Goal: Check status: Check status

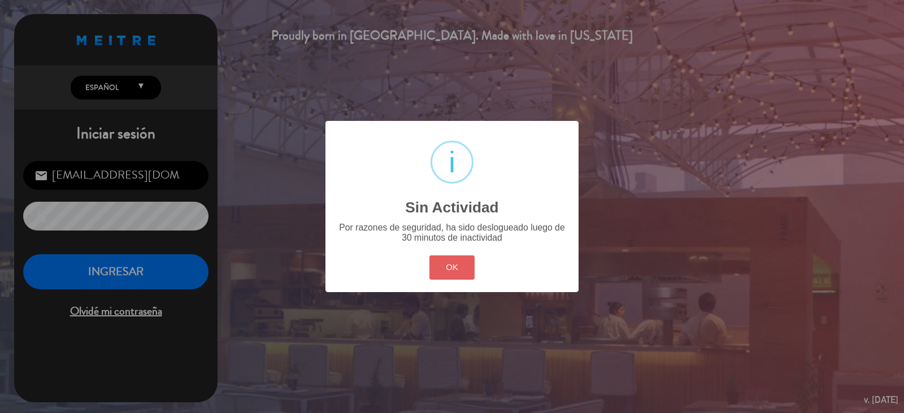
click at [438, 263] on button "OK" at bounding box center [452, 267] width 46 height 24
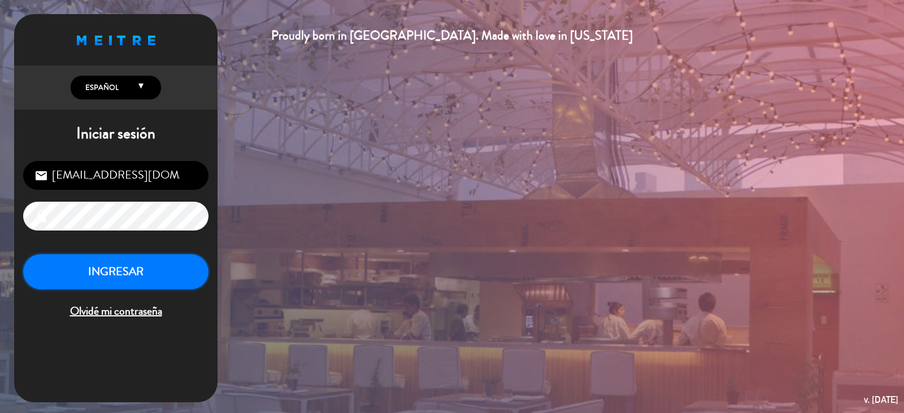
click at [143, 270] on button "INGRESAR" at bounding box center [115, 272] width 185 height 36
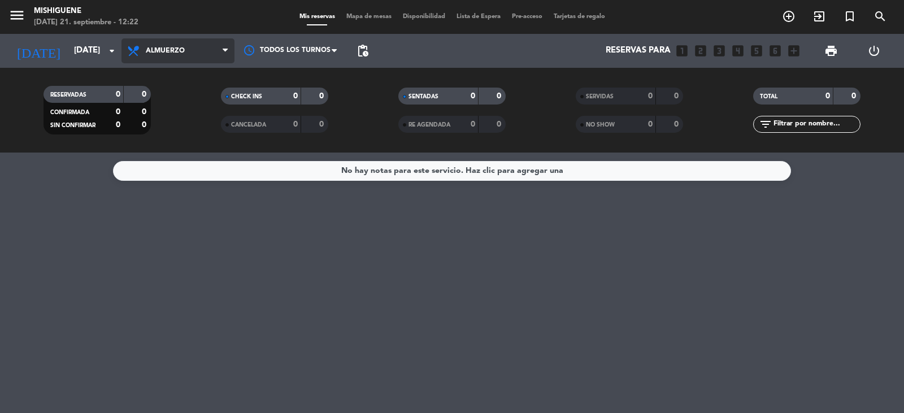
click at [184, 47] on span "Almuerzo" at bounding box center [165, 51] width 39 height 8
click at [215, 136] on div "menu Mishiguene [DATE] 21. septiembre - 12:22 Mis reservas Mapa de mesas Dispon…" at bounding box center [452, 76] width 904 height 153
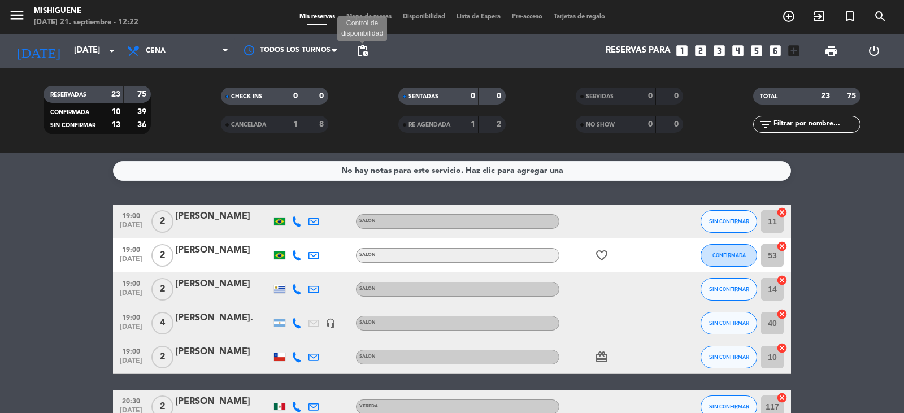
click at [369, 54] on span "pending_actions" at bounding box center [363, 51] width 14 height 14
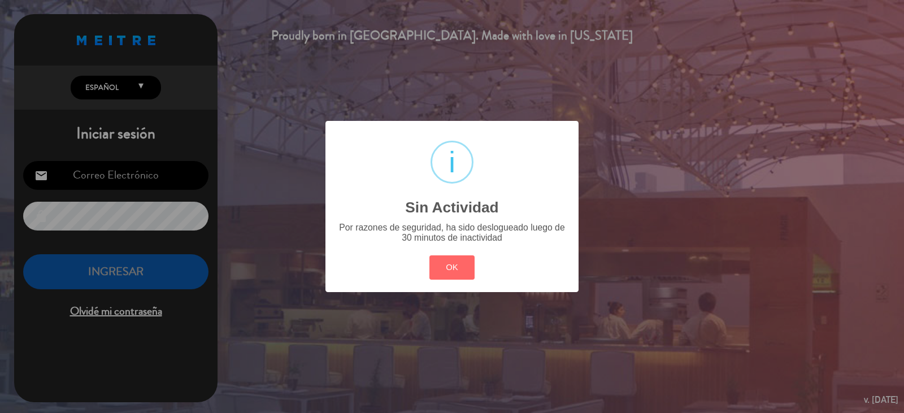
type input "[EMAIL_ADDRESS][DOMAIN_NAME]"
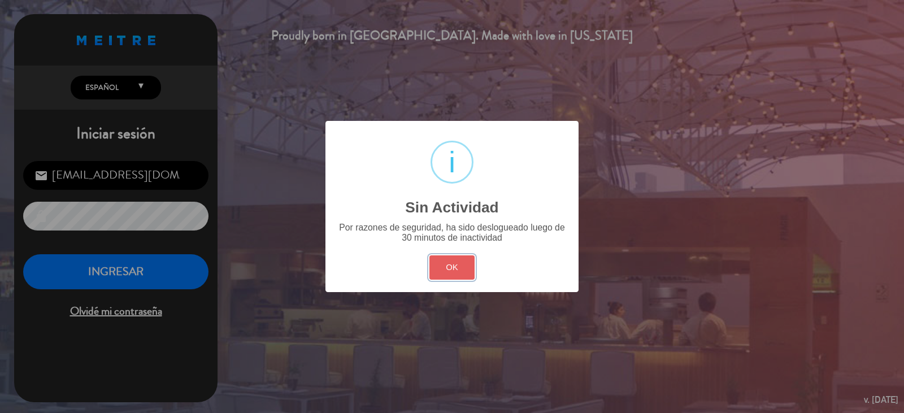
click at [466, 258] on button "OK" at bounding box center [452, 267] width 46 height 24
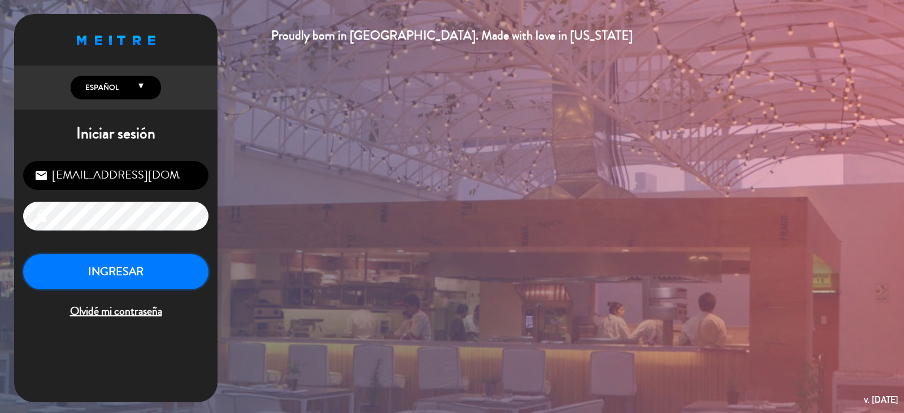
click at [86, 266] on button "INGRESAR" at bounding box center [115, 272] width 185 height 36
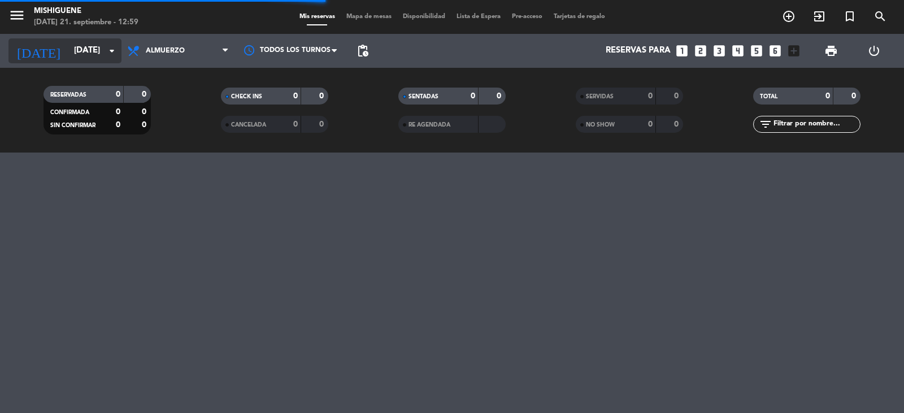
click at [68, 50] on input "[DATE]" at bounding box center [122, 50] width 109 height 21
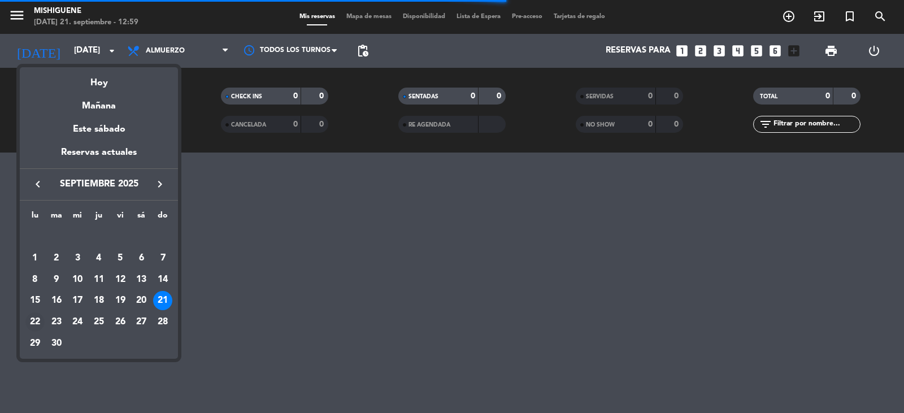
click at [38, 316] on div "22" at bounding box center [34, 321] width 19 height 19
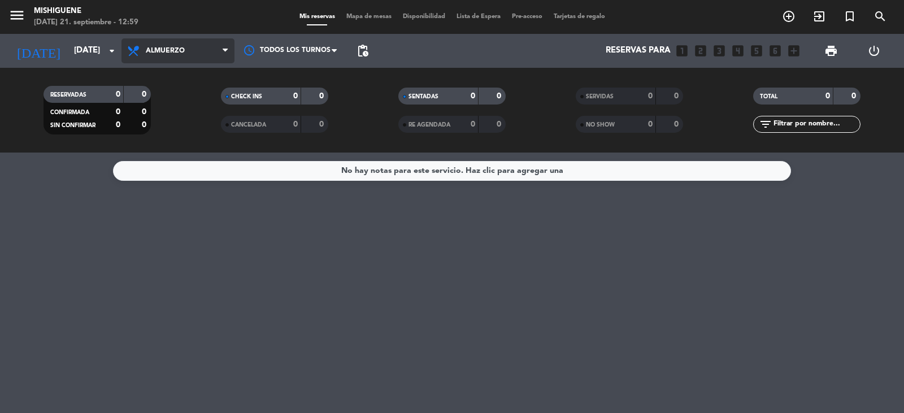
click at [186, 50] on span "Almuerzo" at bounding box center [177, 50] width 113 height 25
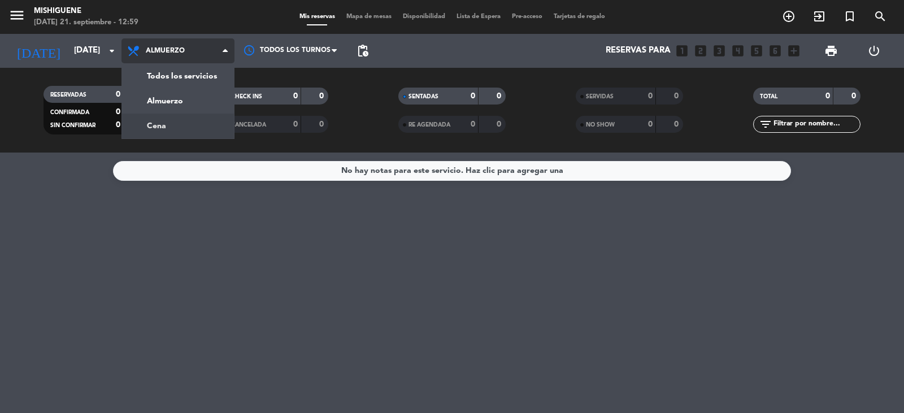
click at [164, 121] on div "menu Mishiguene [DATE] 21. septiembre - 12:59 Mis reservas Mapa de mesas Dispon…" at bounding box center [452, 76] width 904 height 153
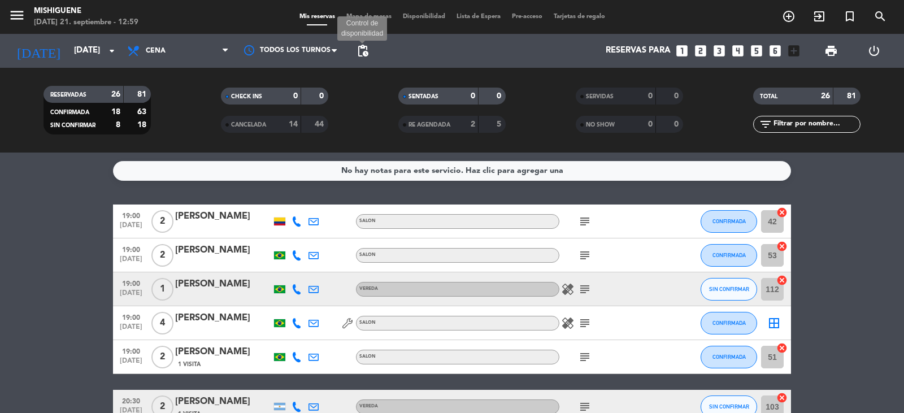
click at [362, 48] on span "pending_actions" at bounding box center [363, 51] width 14 height 14
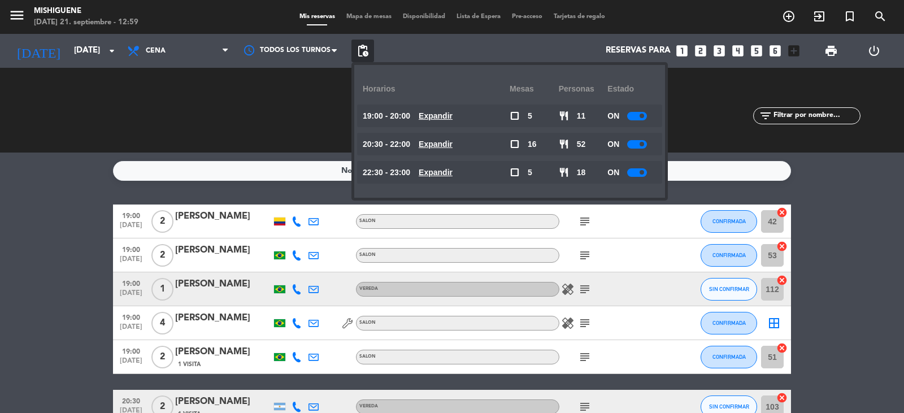
click at [361, 49] on span "pending_actions" at bounding box center [363, 51] width 14 height 14
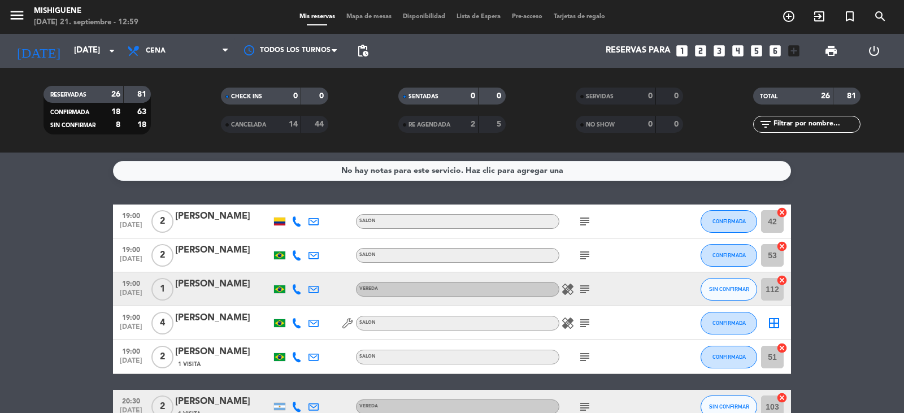
click at [77, 64] on div "[DATE] [DATE] arrow_drop_down" at bounding box center [64, 51] width 113 height 34
click at [80, 55] on input "[DATE]" at bounding box center [122, 50] width 109 height 21
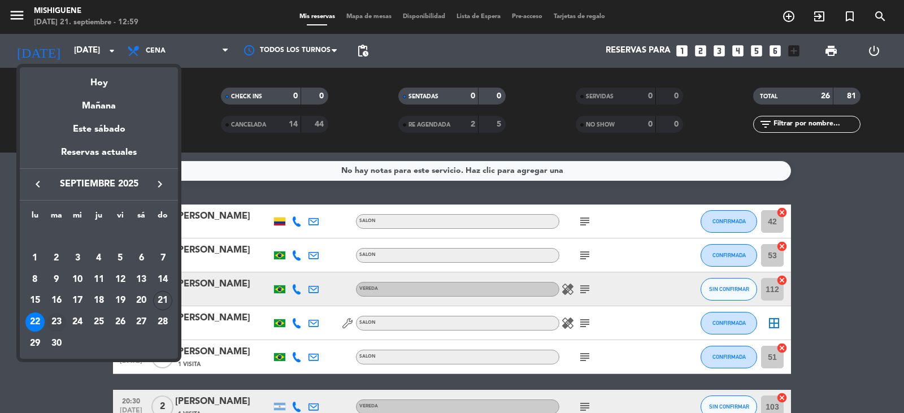
click at [56, 321] on div "23" at bounding box center [56, 321] width 19 height 19
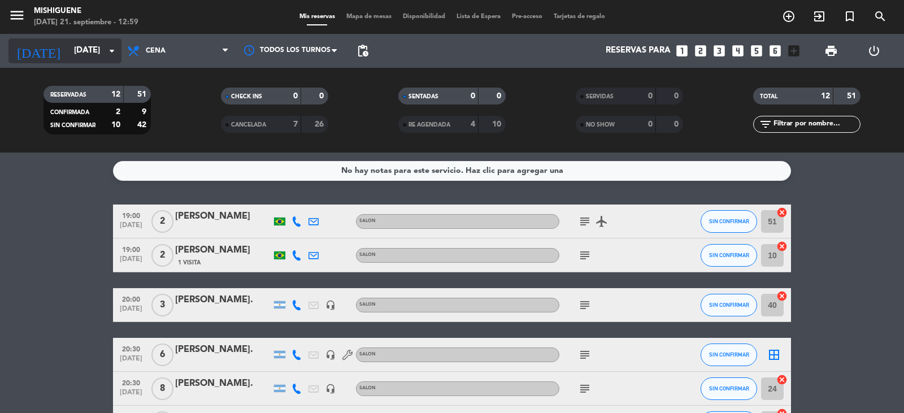
click at [112, 47] on icon "arrow_drop_down" at bounding box center [112, 51] width 14 height 14
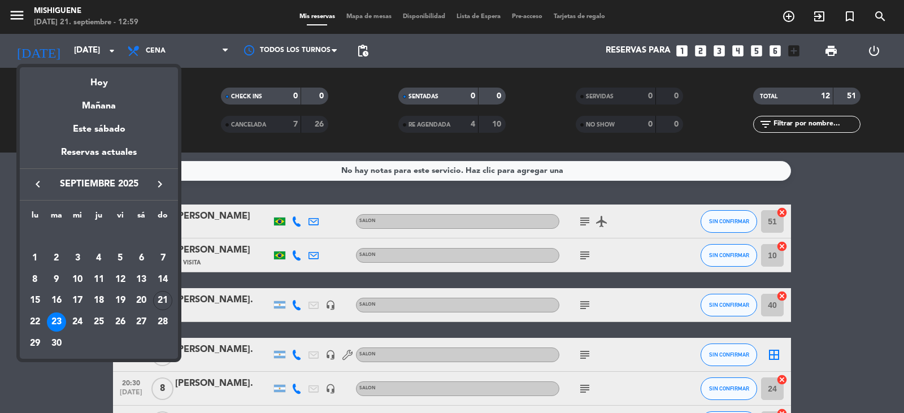
click at [164, 299] on div "21" at bounding box center [162, 300] width 19 height 19
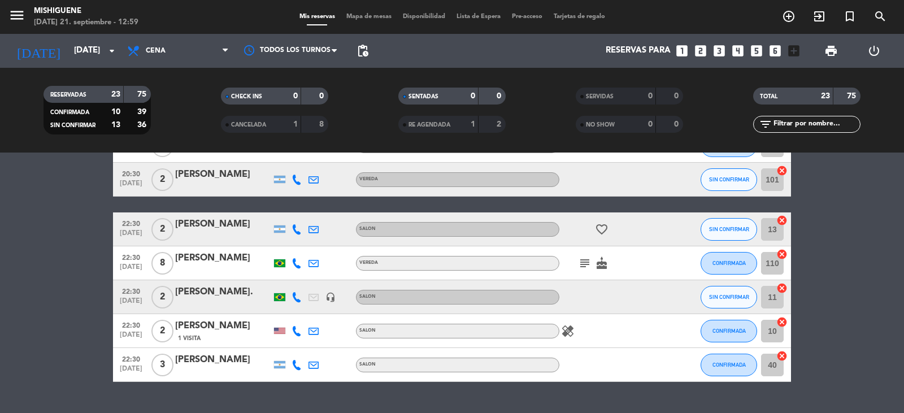
scroll to position [659, 0]
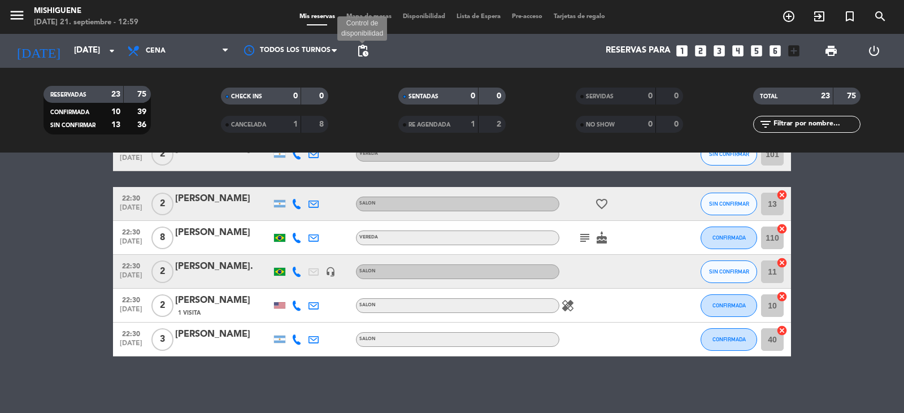
click at [364, 49] on span "pending_actions" at bounding box center [363, 51] width 14 height 14
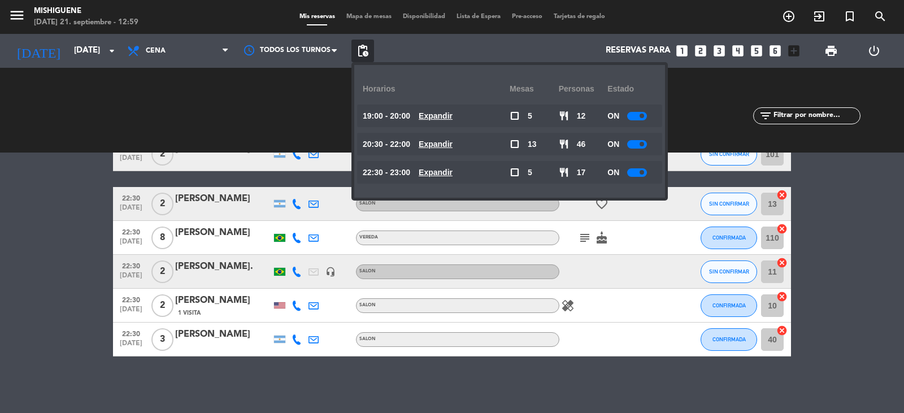
click at [364, 49] on span "pending_actions" at bounding box center [363, 51] width 14 height 14
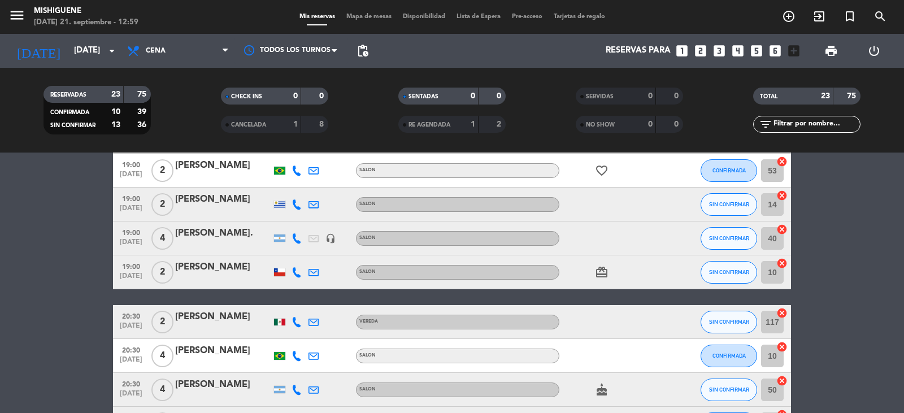
scroll to position [0, 0]
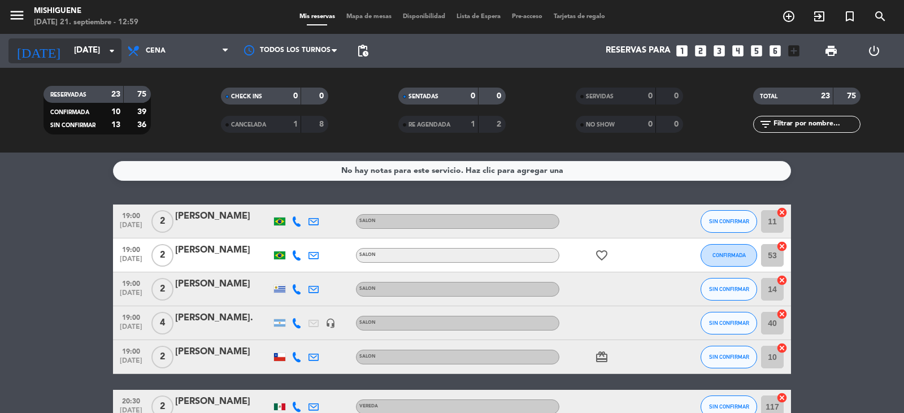
click at [109, 59] on input "[DATE]" at bounding box center [122, 50] width 109 height 21
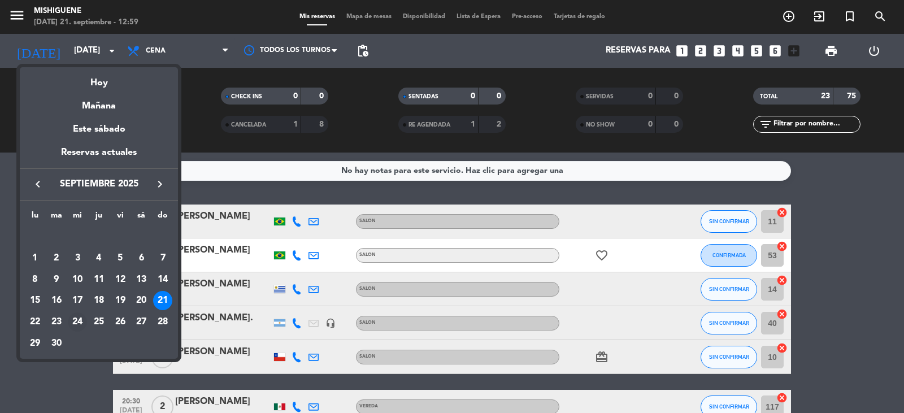
click at [78, 315] on div "24" at bounding box center [77, 321] width 19 height 19
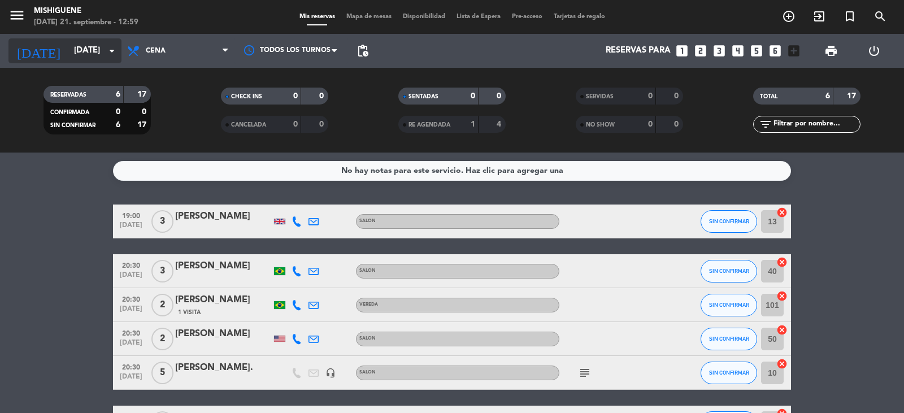
click at [111, 61] on input "[DATE]" at bounding box center [122, 50] width 109 height 21
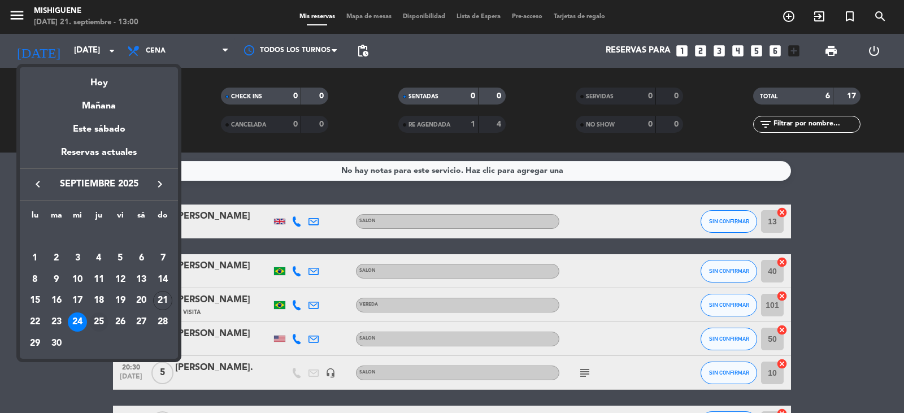
click at [98, 312] on td "25" at bounding box center [98, 321] width 21 height 21
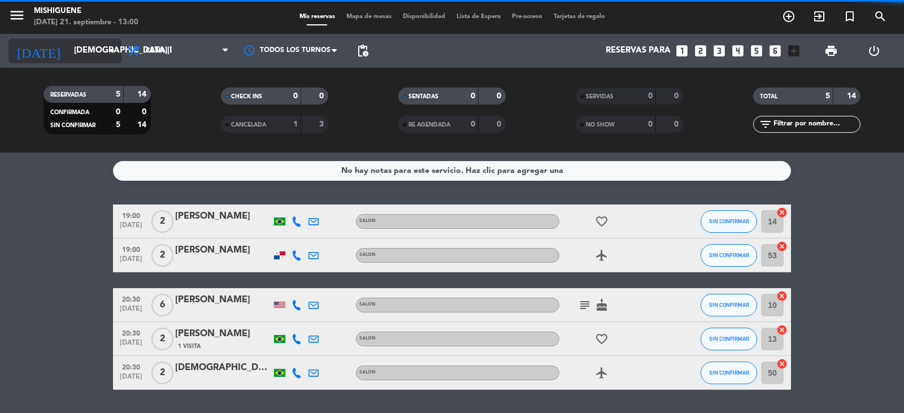
click at [90, 48] on input "[DEMOGRAPHIC_DATA][DATE]" at bounding box center [122, 50] width 109 height 21
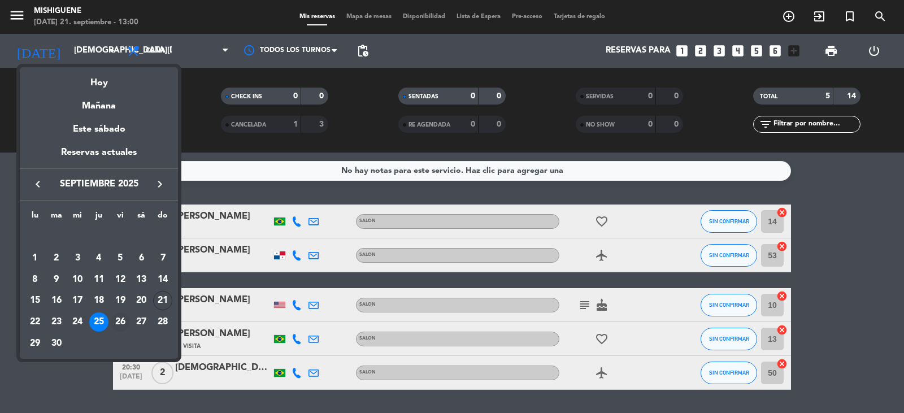
click at [121, 322] on div "26" at bounding box center [120, 321] width 19 height 19
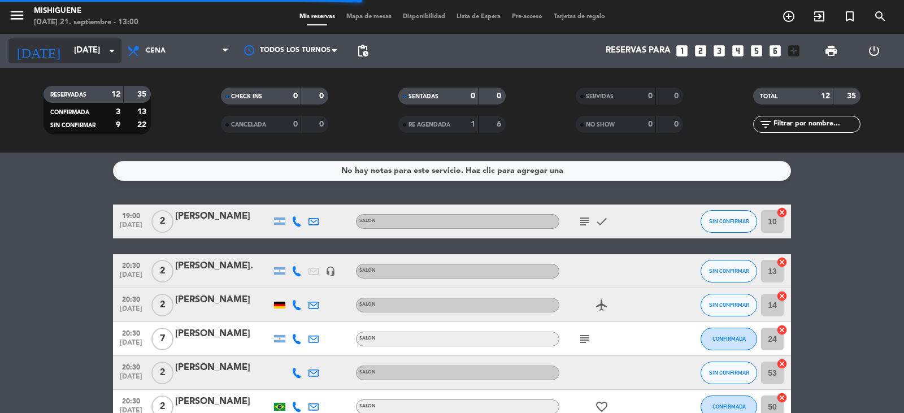
click at [103, 43] on input "[DATE]" at bounding box center [122, 50] width 109 height 21
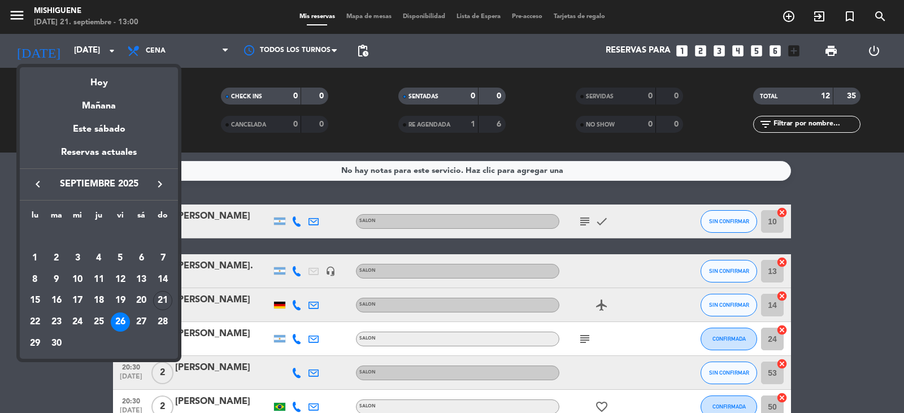
click at [142, 316] on div "27" at bounding box center [141, 321] width 19 height 19
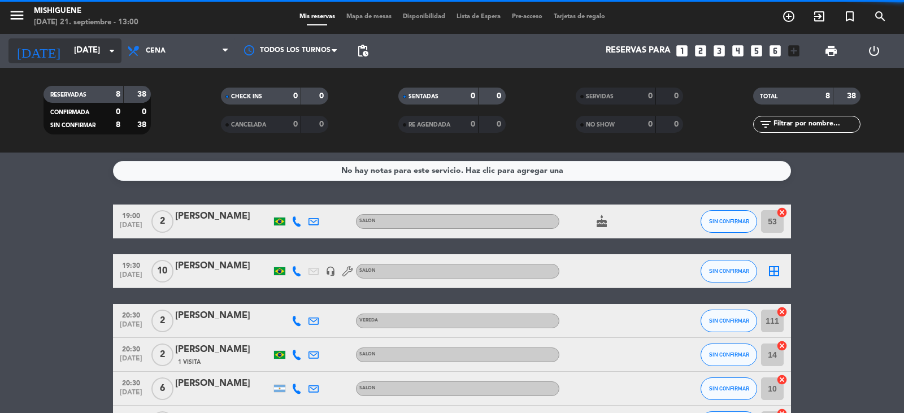
click at [81, 45] on input "[DATE]" at bounding box center [122, 50] width 109 height 21
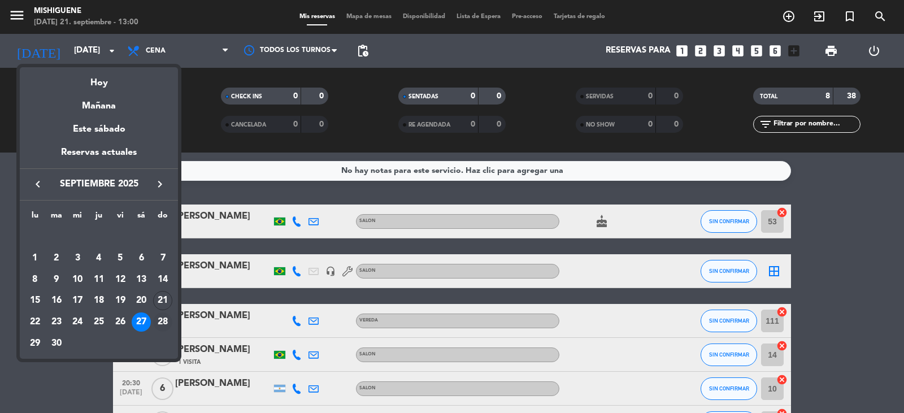
click at [159, 324] on div "28" at bounding box center [162, 321] width 19 height 19
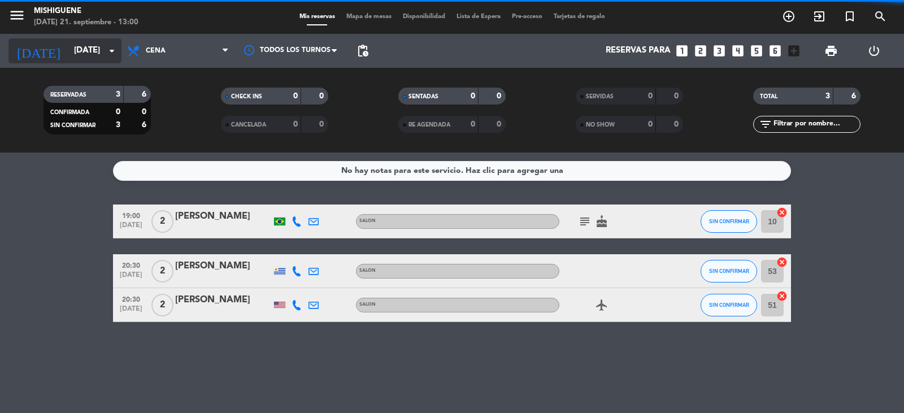
click at [99, 53] on input "[DATE]" at bounding box center [122, 50] width 109 height 21
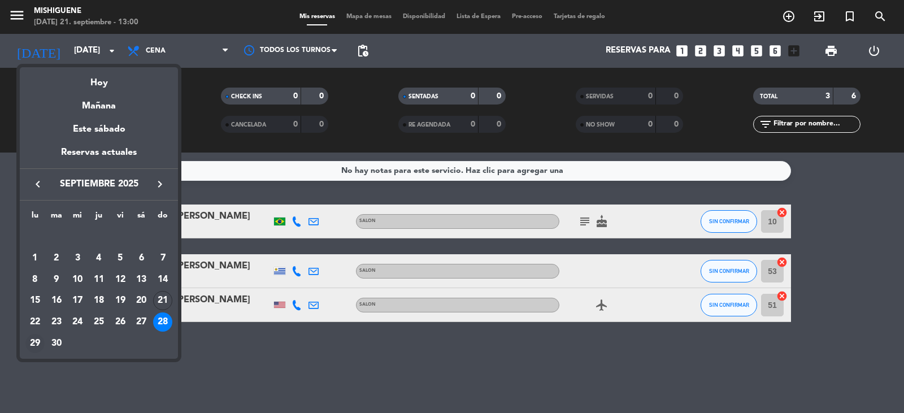
click at [38, 341] on div "29" at bounding box center [34, 343] width 19 height 19
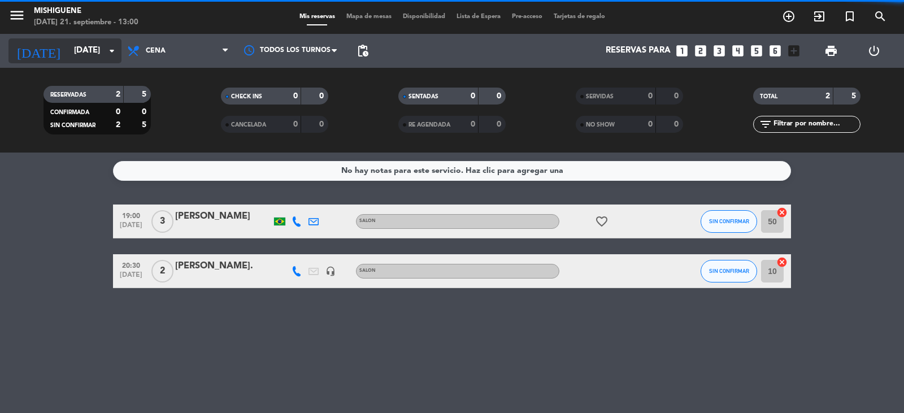
click at [82, 53] on input "[DATE]" at bounding box center [122, 50] width 109 height 21
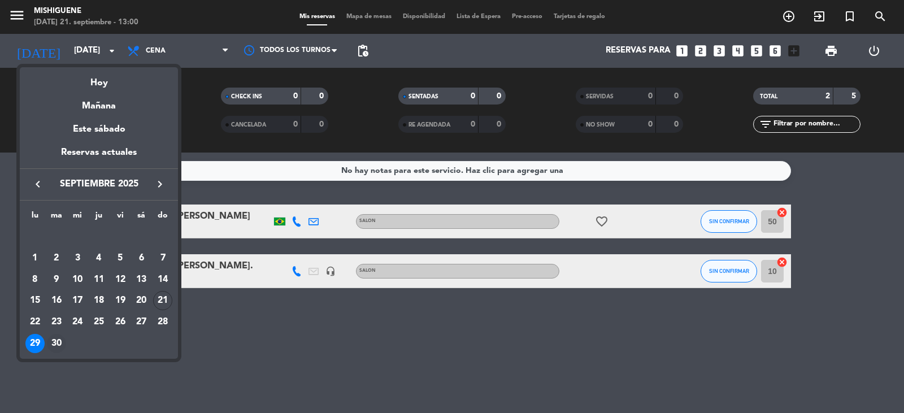
click at [59, 337] on div "30" at bounding box center [56, 343] width 19 height 19
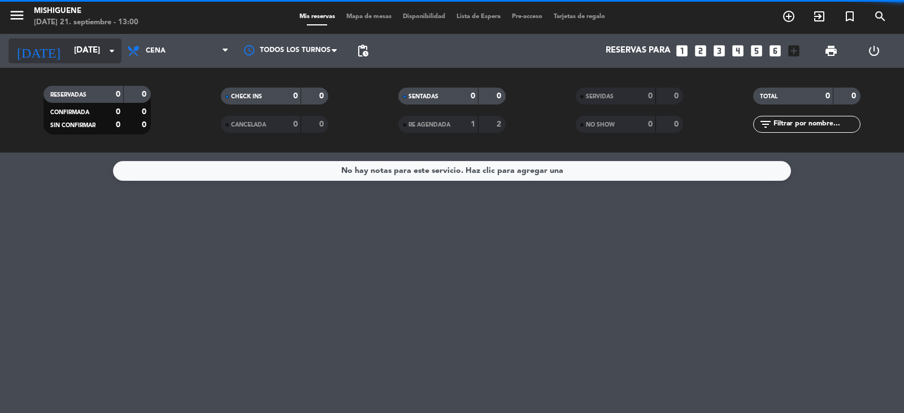
click at [73, 49] on input "[DATE]" at bounding box center [122, 50] width 109 height 21
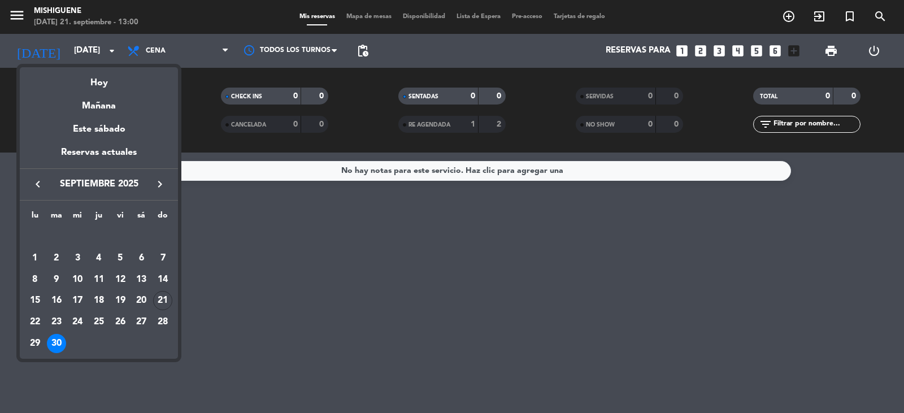
click at [160, 182] on icon "keyboard_arrow_right" at bounding box center [160, 184] width 14 height 14
click at [78, 256] on div "1" at bounding box center [77, 258] width 19 height 19
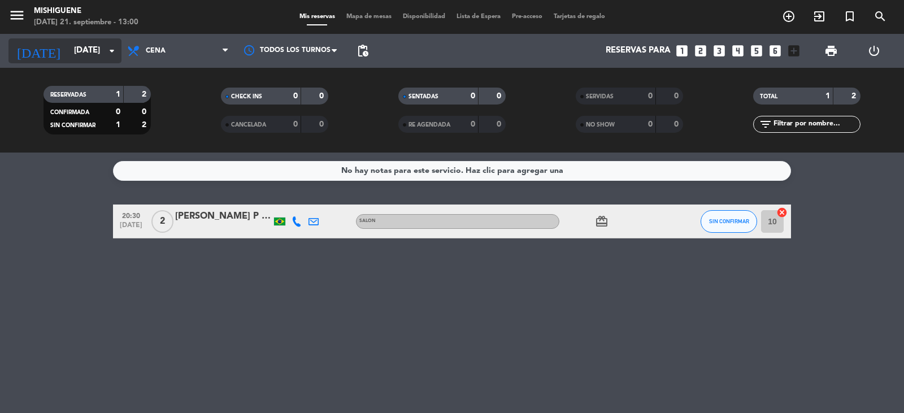
click at [94, 48] on input "[DATE]" at bounding box center [122, 50] width 109 height 21
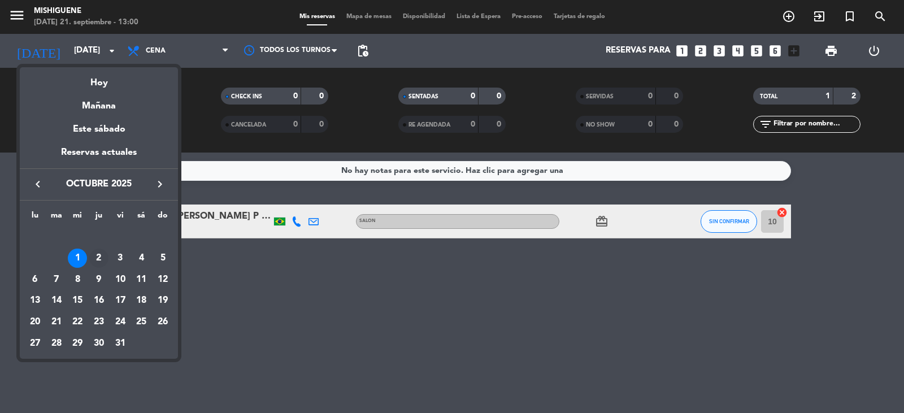
click at [99, 256] on div "2" at bounding box center [98, 258] width 19 height 19
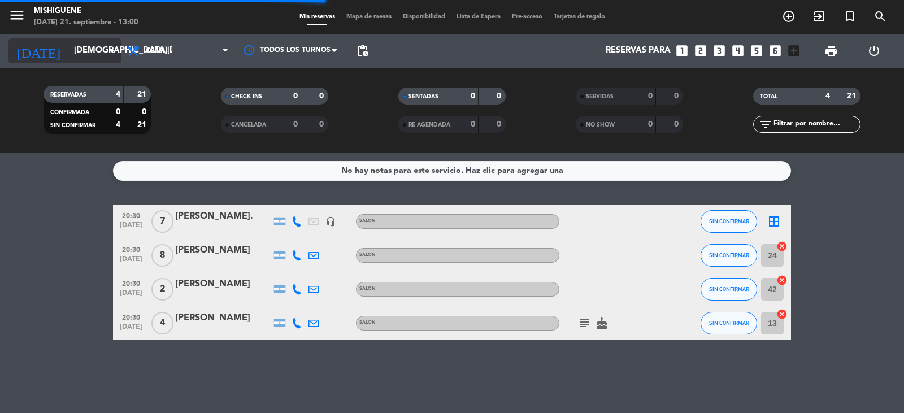
click at [86, 56] on input "[DEMOGRAPHIC_DATA][DATE]" at bounding box center [122, 50] width 109 height 21
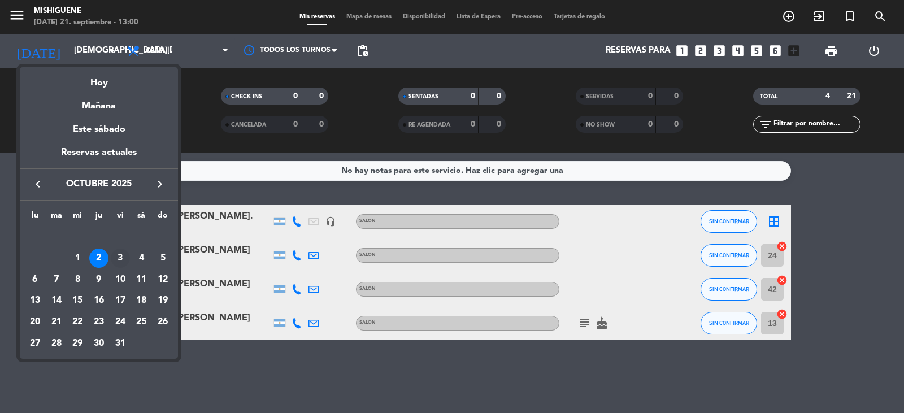
click at [118, 256] on div "3" at bounding box center [120, 258] width 19 height 19
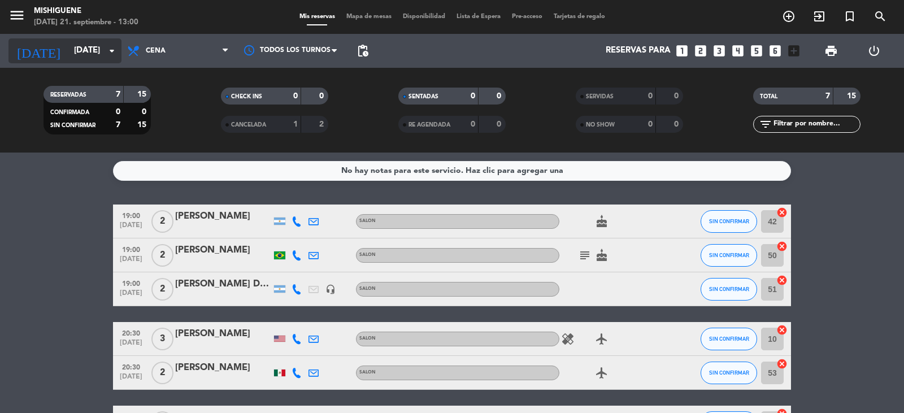
click at [105, 60] on input "[DATE]" at bounding box center [122, 50] width 109 height 21
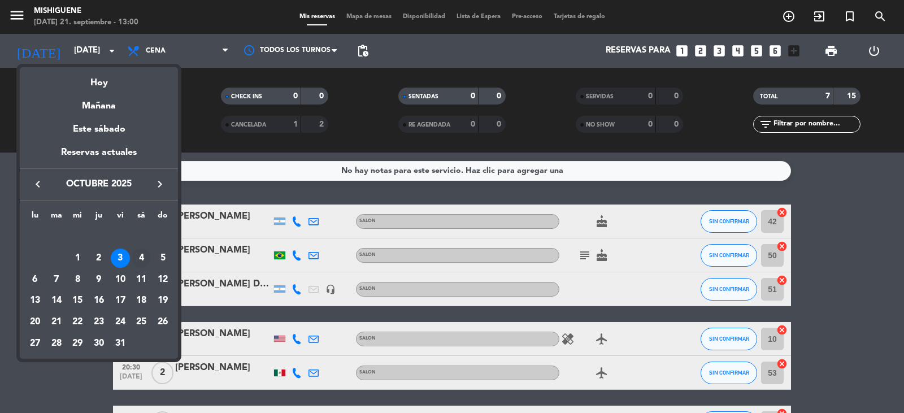
click at [136, 250] on div "4" at bounding box center [141, 258] width 19 height 19
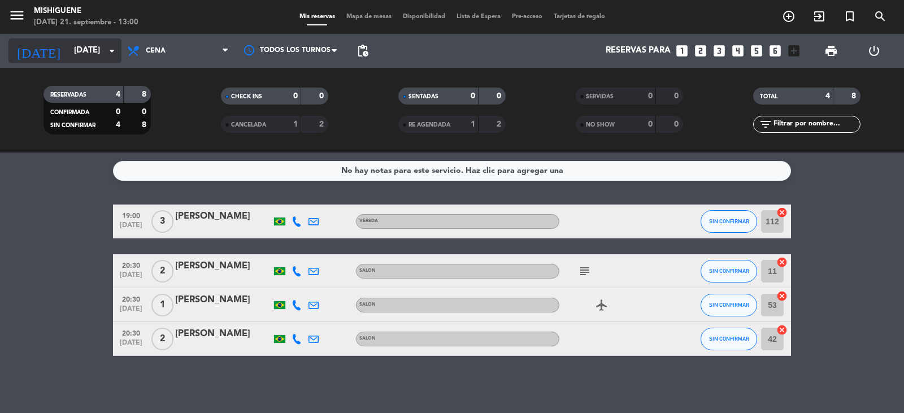
click at [103, 50] on input "[DATE]" at bounding box center [122, 50] width 109 height 21
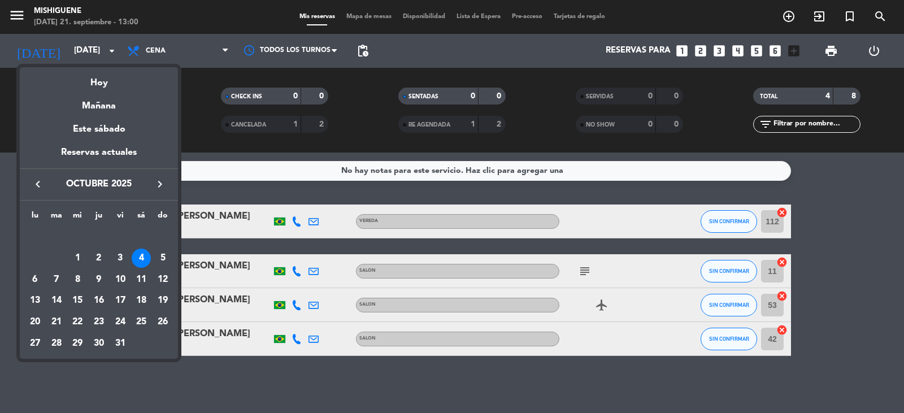
click at [38, 184] on icon "keyboard_arrow_left" at bounding box center [38, 184] width 14 height 14
click at [162, 300] on div "21" at bounding box center [162, 300] width 19 height 19
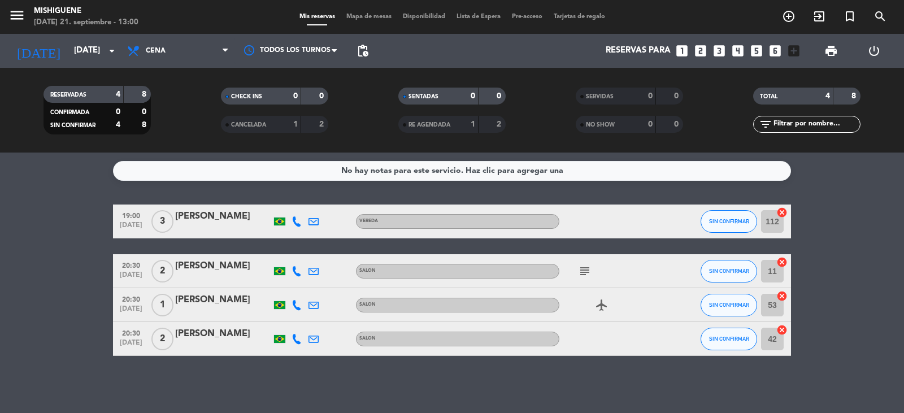
type input "[DATE]"
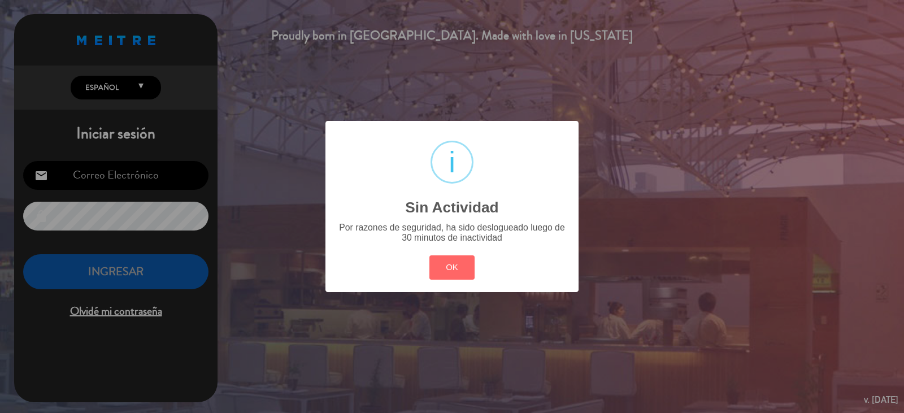
type input "[EMAIL_ADDRESS][DOMAIN_NAME]"
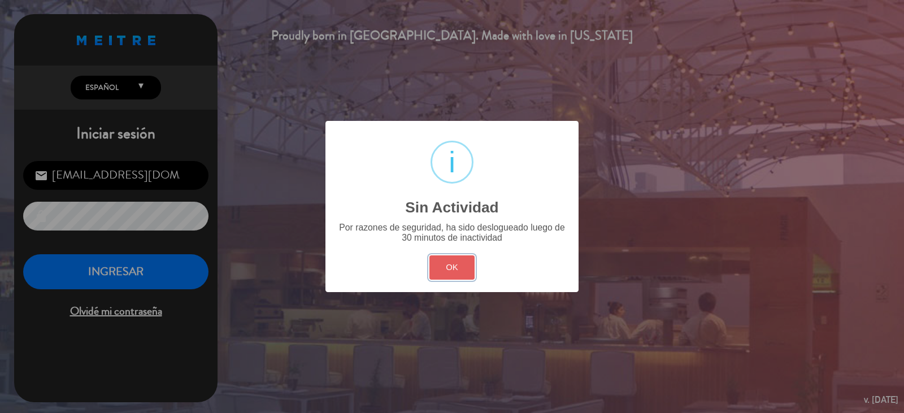
click at [451, 263] on button "OK" at bounding box center [452, 267] width 46 height 24
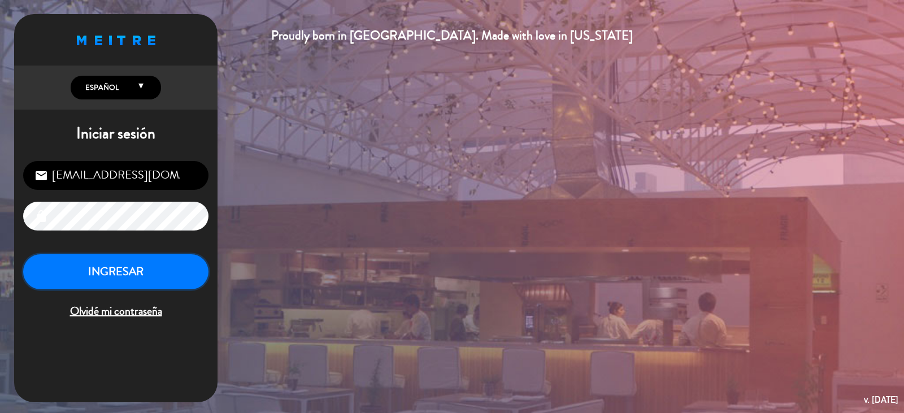
click at [145, 272] on button "INGRESAR" at bounding box center [115, 272] width 185 height 36
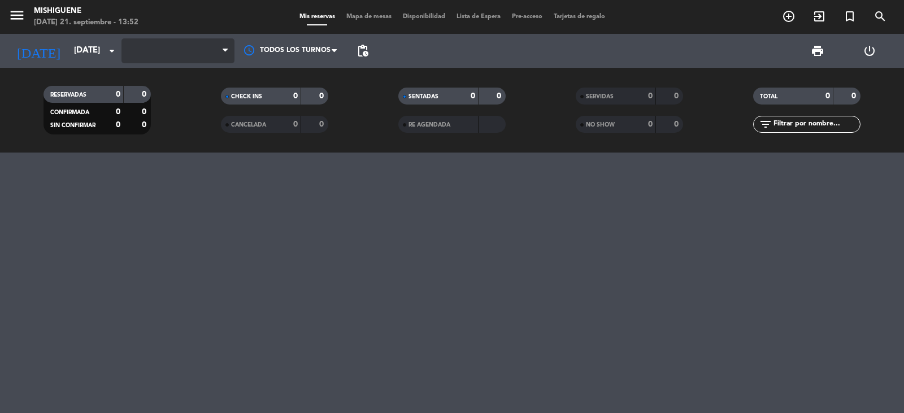
click at [195, 49] on span at bounding box center [177, 50] width 113 height 25
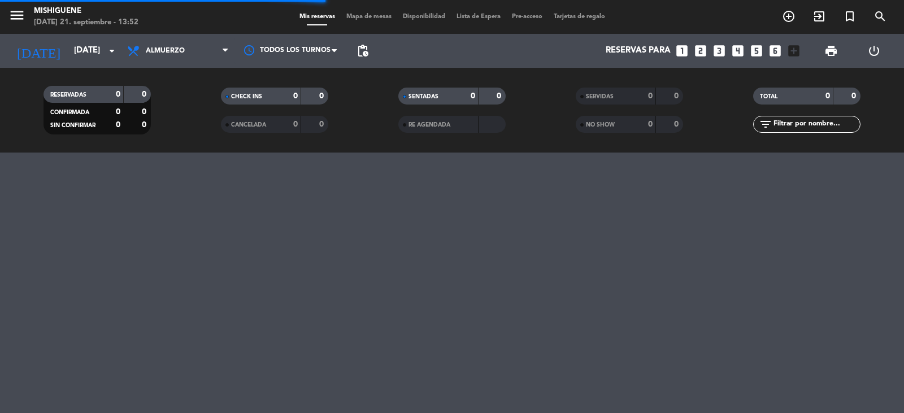
click at [195, 49] on span "Almuerzo" at bounding box center [177, 50] width 113 height 25
click at [206, 127] on div "menu Mishiguene [DATE] 21. septiembre - 13:52 Mis reservas Mapa de mesas Dispon…" at bounding box center [452, 76] width 904 height 153
